Goal: Task Accomplishment & Management: Manage account settings

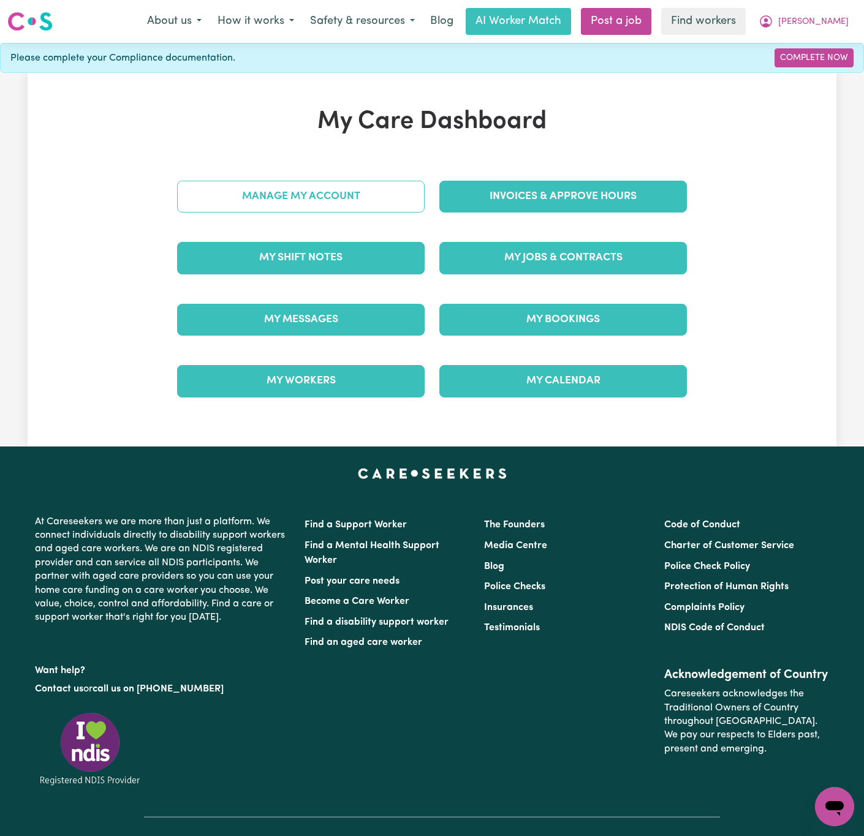
click at [392, 186] on link "Manage My Account" at bounding box center [300, 197] width 247 height 32
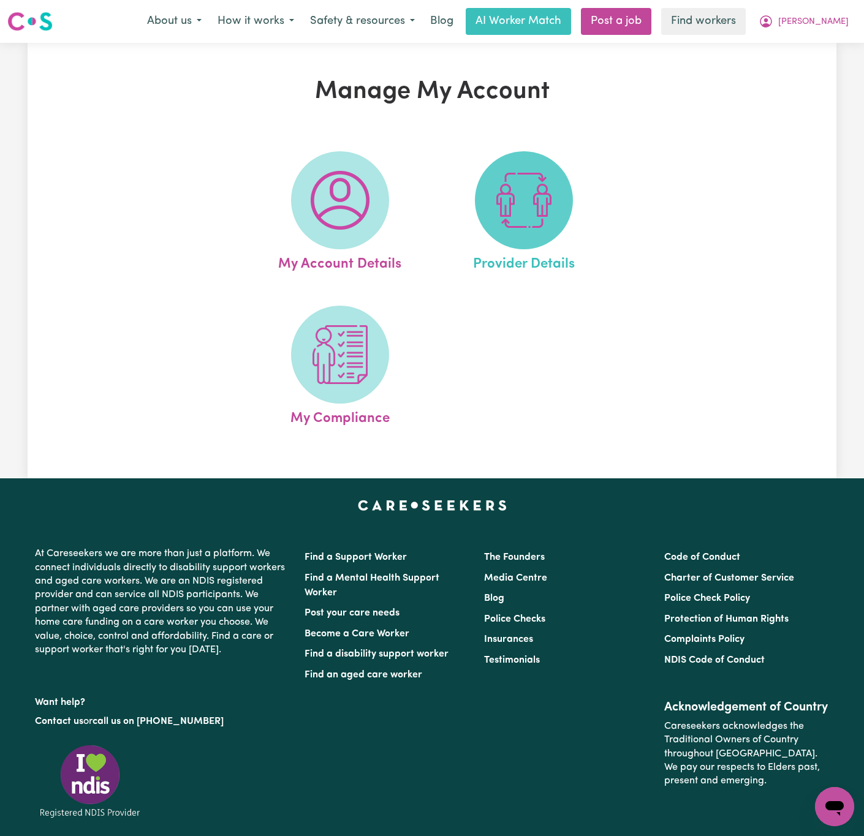
click at [511, 195] on img at bounding box center [523, 200] width 59 height 59
select select "NDIS_FUNDING_PLAN_MANAGED"
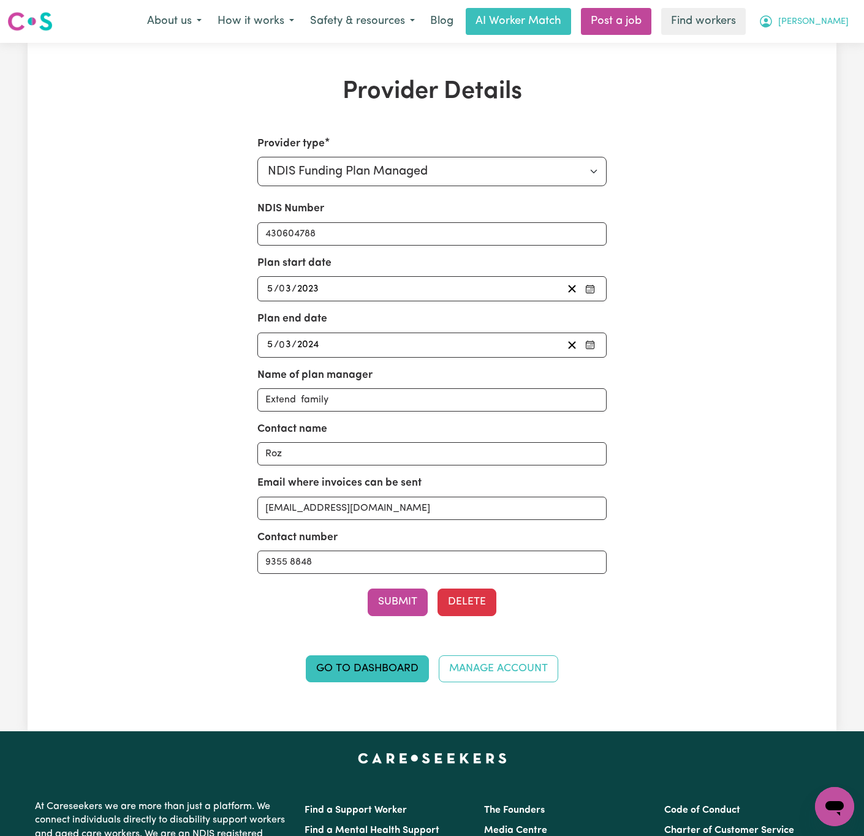
click at [833, 21] on span "[PERSON_NAME]" at bounding box center [813, 21] width 70 height 13
click at [840, 50] on link "My Dashboard" at bounding box center [807, 47] width 97 height 23
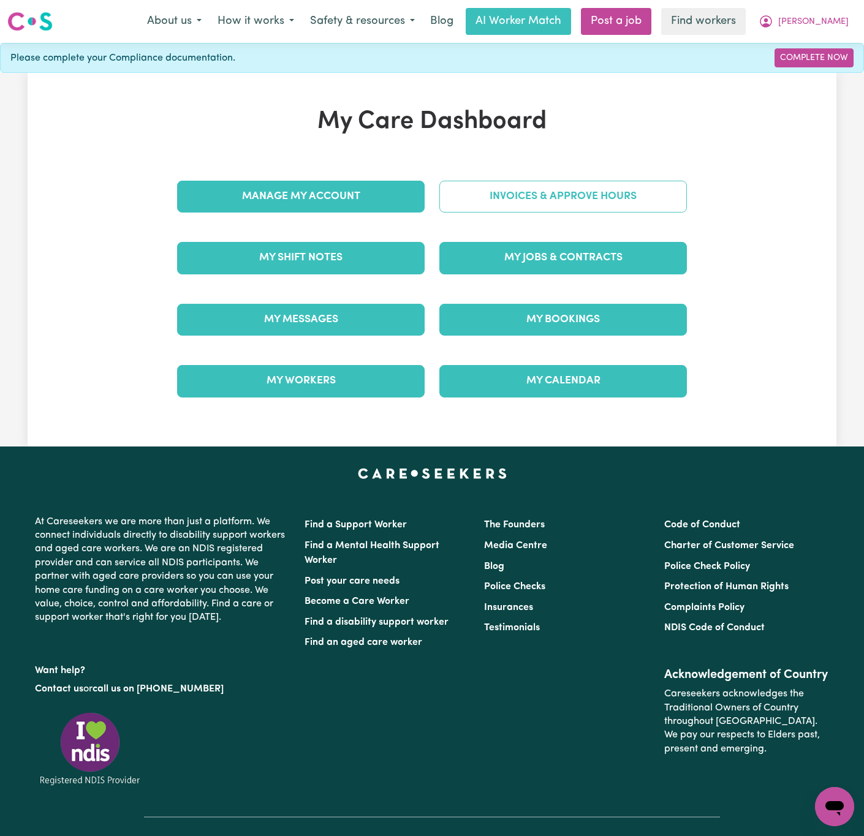
click at [592, 189] on link "Invoices & Approve Hours" at bounding box center [562, 197] width 247 height 32
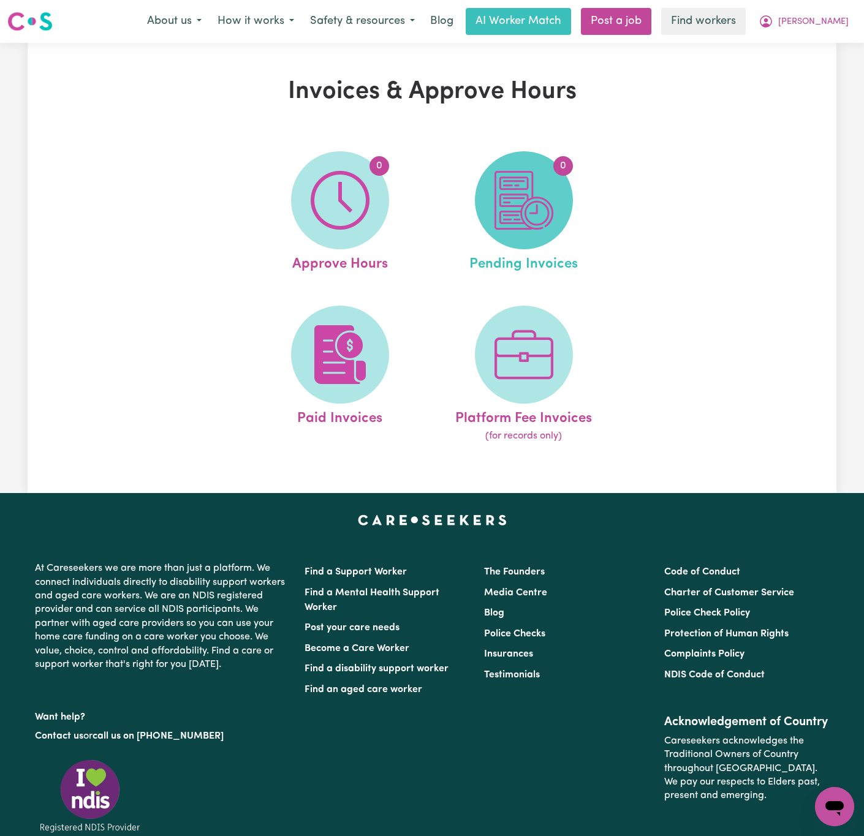
click at [554, 233] on span "0" at bounding box center [524, 200] width 98 height 98
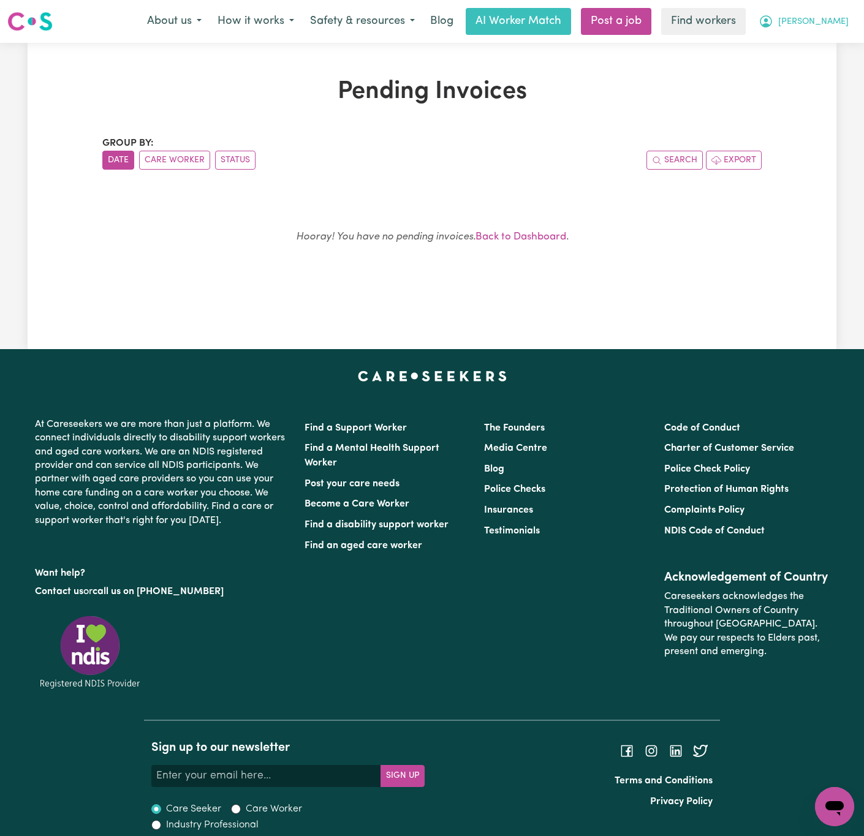
click at [836, 26] on span "[PERSON_NAME]" at bounding box center [813, 21] width 70 height 13
click at [814, 79] on link "Logout" at bounding box center [807, 70] width 97 height 23
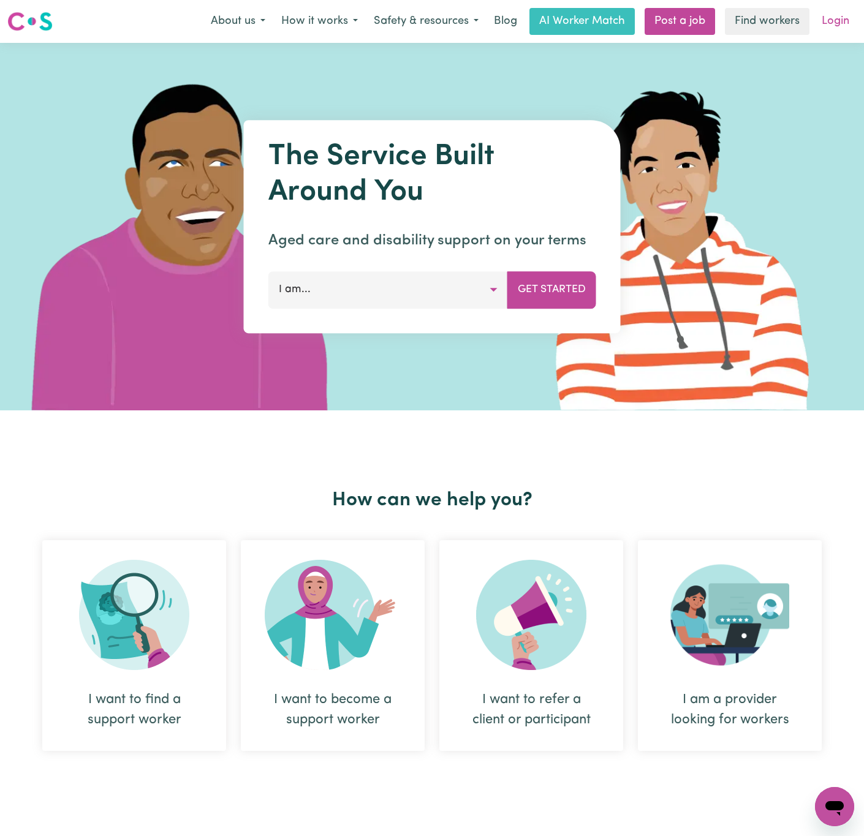
click at [823, 21] on link "Login" at bounding box center [835, 21] width 42 height 27
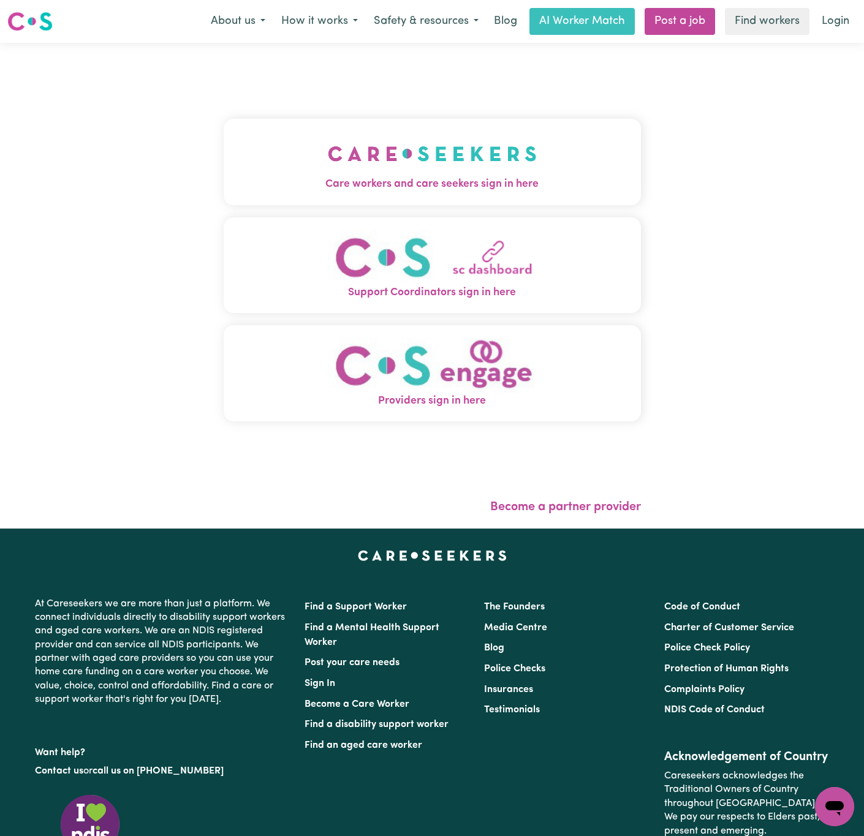
click at [328, 156] on img "Care workers and care seekers sign in here" at bounding box center [432, 153] width 209 height 45
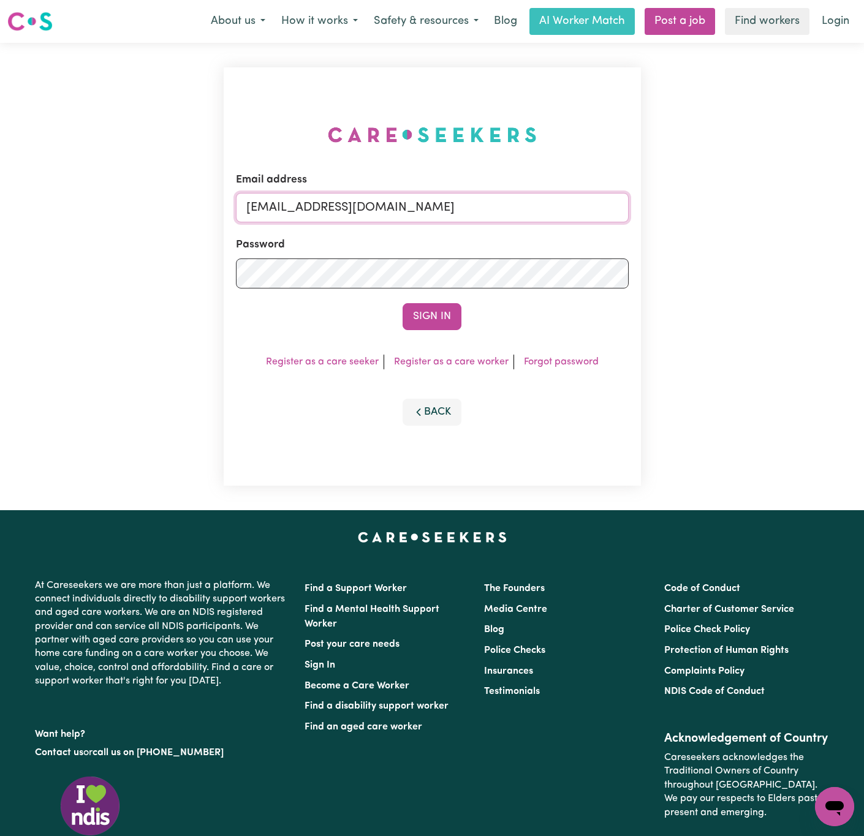
drag, startPoint x: 344, startPoint y: 206, endPoint x: 677, endPoint y: 204, distance: 333.3
click at [677, 204] on div "Email address [EMAIL_ADDRESS][DOMAIN_NAME] Password Sign In Register as a care …" at bounding box center [432, 276] width 864 height 467
paste input "AnhTranFQC"
type input "[EMAIL_ADDRESS][DOMAIN_NAME]"
click at [402, 303] on button "Sign In" at bounding box center [431, 316] width 59 height 27
